Goal: Book appointment/travel/reservation

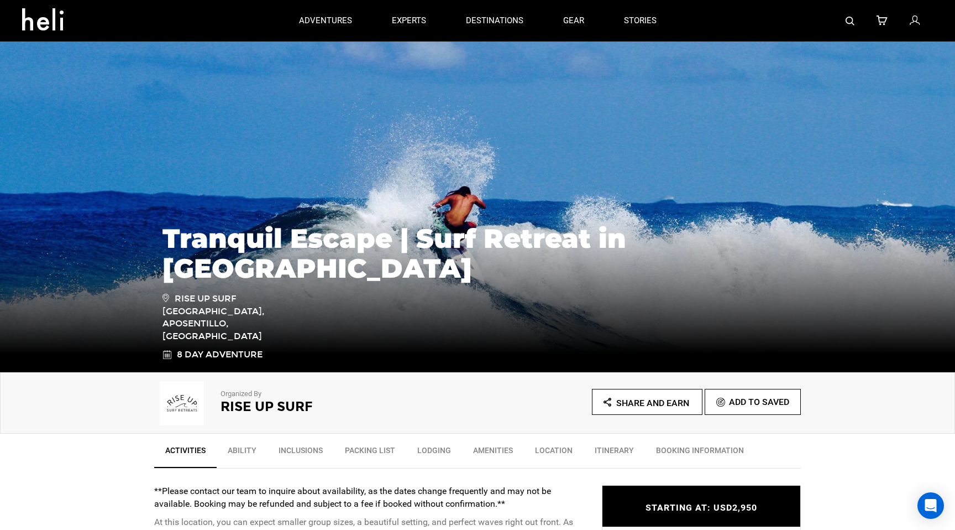
scroll to position [15, 0]
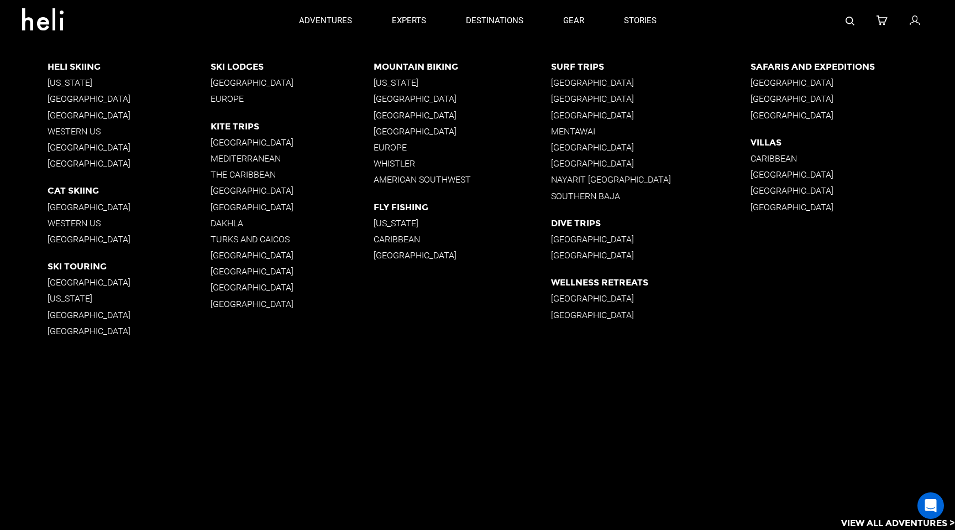
click at [410, 435] on app-destinations-list "Heli Skiing [US_STATE] [GEOGRAPHIC_DATA] [GEOGRAPHIC_DATA] Western [GEOGRAPHIC_…" at bounding box center [477, 285] width 955 height 488
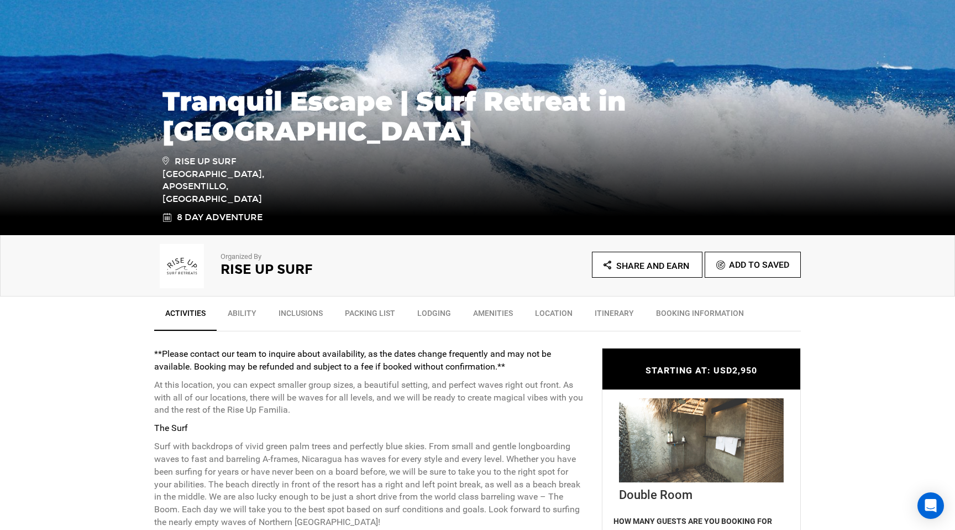
scroll to position [144, 0]
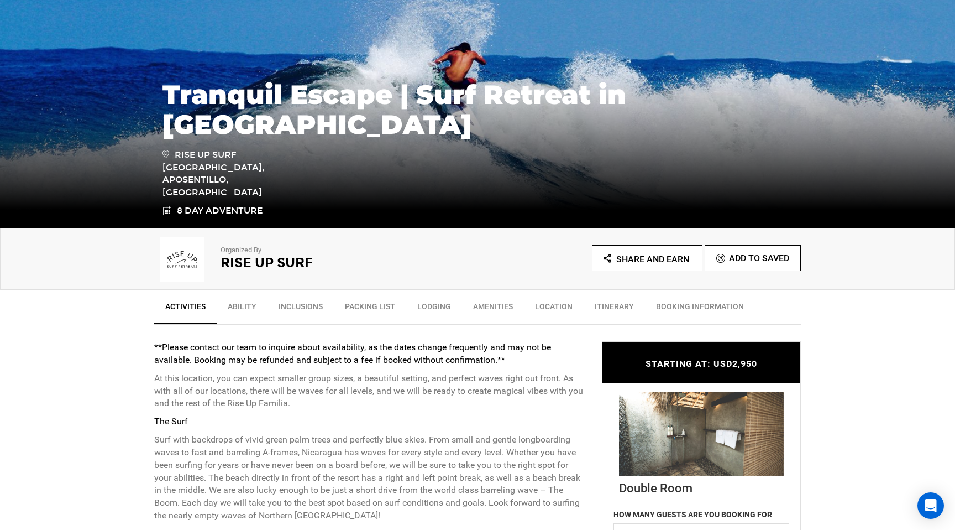
click at [206, 193] on span "Rise Up Surf [GEOGRAPHIC_DATA], Aposentillo, [GEOGRAPHIC_DATA]" at bounding box center [242, 173] width 158 height 51
type textarea "APOSENTILLO"
click at [206, 193] on span "Rise Up Surf [GEOGRAPHIC_DATA], Aposentillo, [GEOGRAPHIC_DATA]" at bounding box center [242, 173] width 158 height 51
click at [273, 196] on span "Rise Up Surf [GEOGRAPHIC_DATA], Aposentillo, [GEOGRAPHIC_DATA]" at bounding box center [242, 173] width 158 height 51
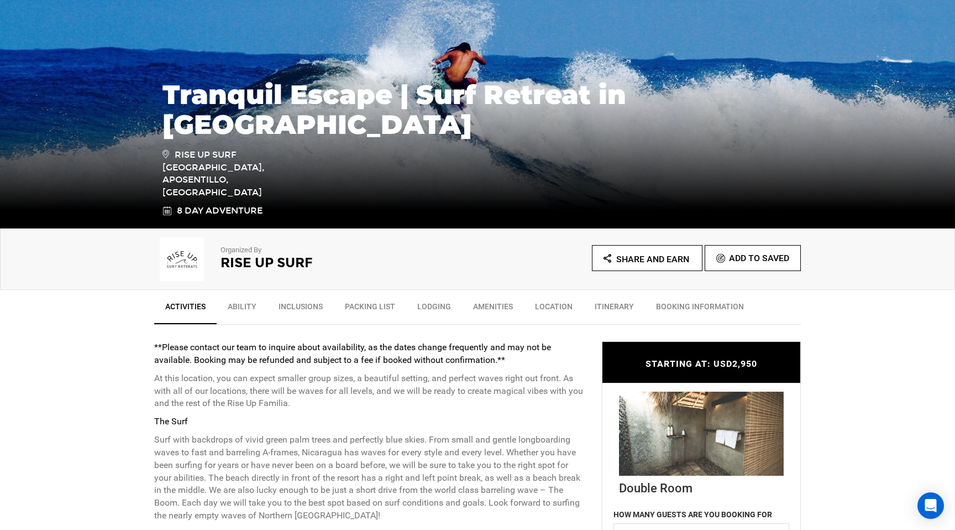
drag, startPoint x: 294, startPoint y: 196, endPoint x: 158, endPoint y: 198, distance: 135.5
click at [158, 198] on div "Tranquil Escape | Surf Retreat in [GEOGRAPHIC_DATA] Rise Up Surf [GEOGRAPHIC_DA…" at bounding box center [477, 143] width 647 height 149
click at [166, 194] on span "Rise Up Surf [GEOGRAPHIC_DATA], Aposentillo, [GEOGRAPHIC_DATA]" at bounding box center [242, 173] width 158 height 51
drag, startPoint x: 164, startPoint y: 194, endPoint x: 287, endPoint y: 194, distance: 123.8
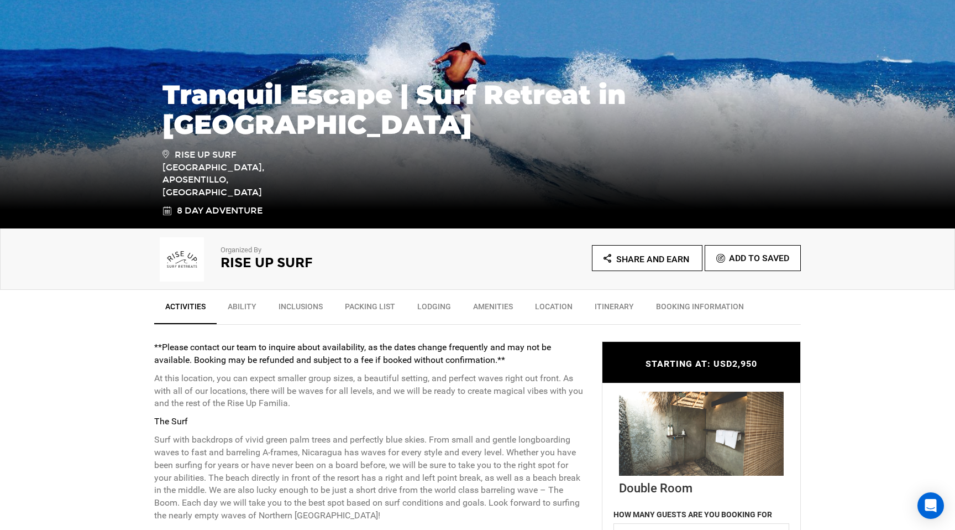
click at [287, 194] on span "Rise Up Surf [GEOGRAPHIC_DATA], Aposentillo, [GEOGRAPHIC_DATA]" at bounding box center [242, 173] width 158 height 51
copy span "Aposentillo, [GEOGRAPHIC_DATA]"
